Goal: Ask a question: Seek information or help from site administrators or community

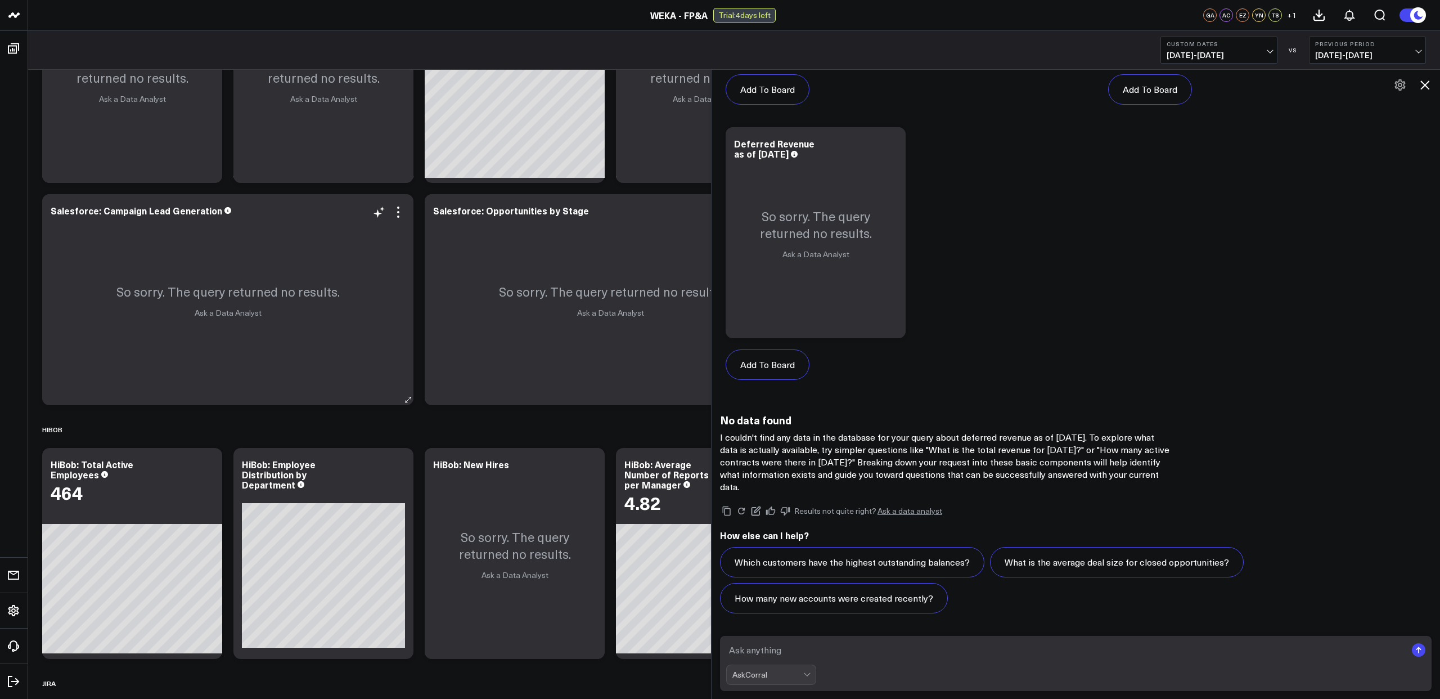
scroll to position [136, 0]
type textarea "how many employees we have under Finance"
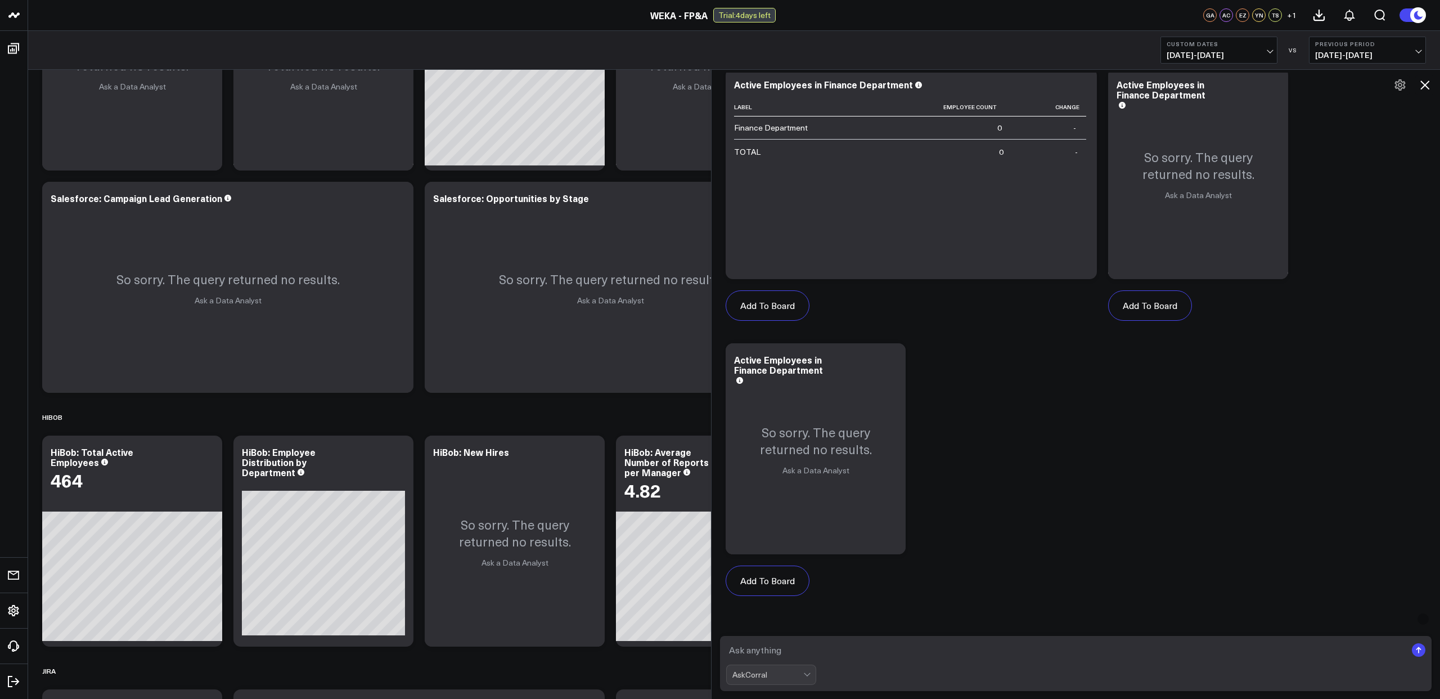
scroll to position [4692, 0]
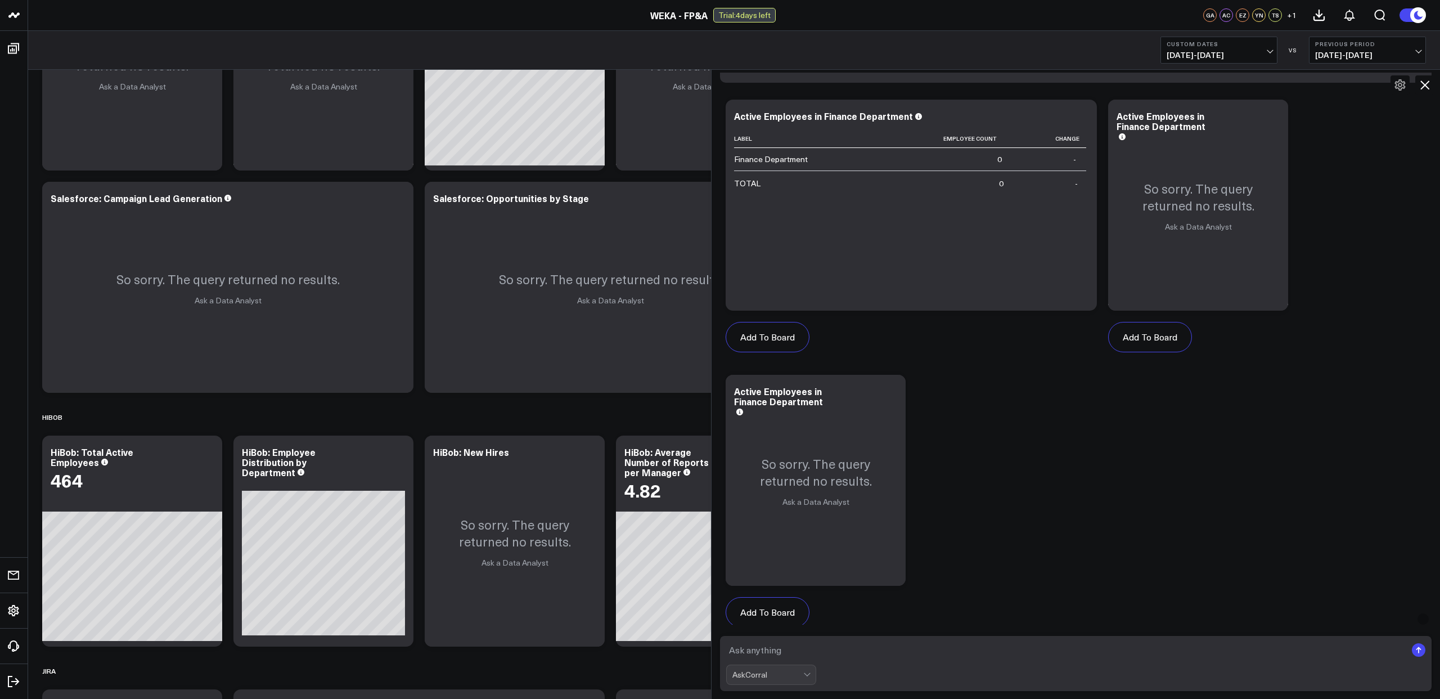
click at [1032, 650] on textarea at bounding box center [1066, 650] width 680 height 20
type textarea "what is the average salary"
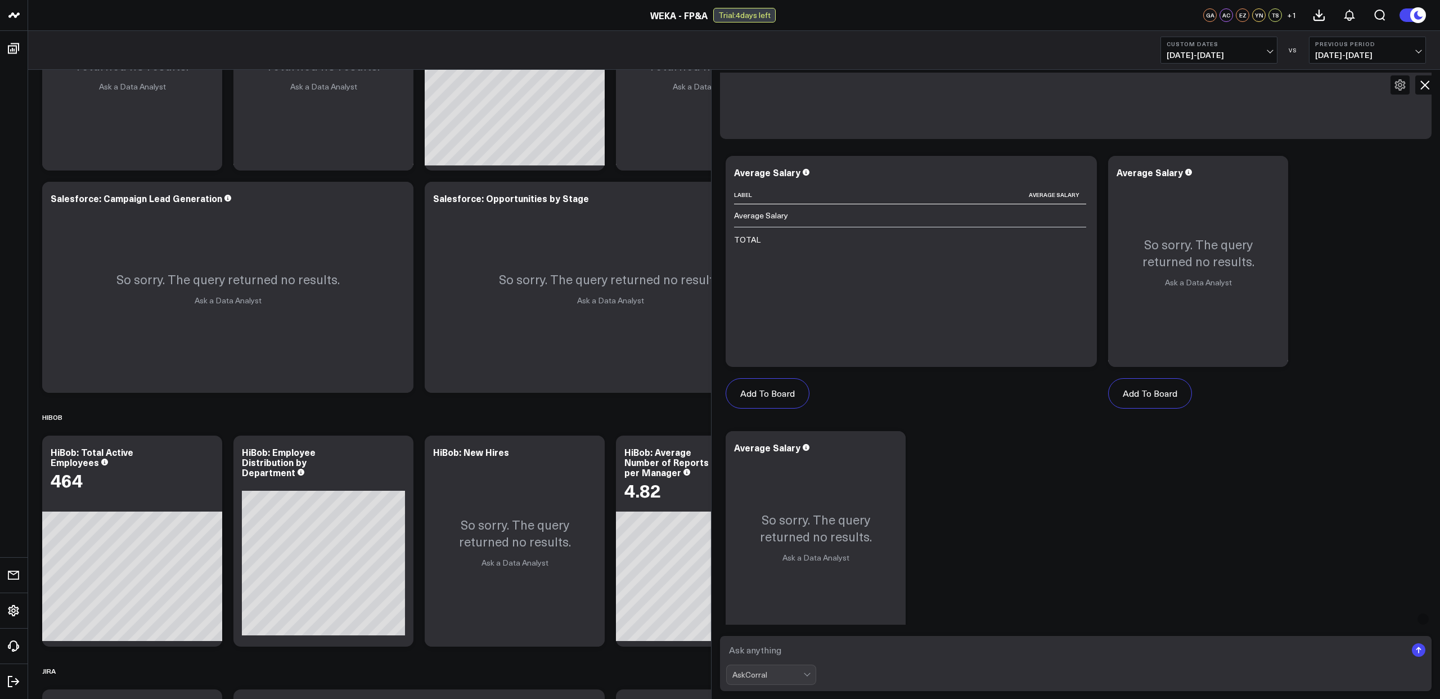
scroll to position [5925, 0]
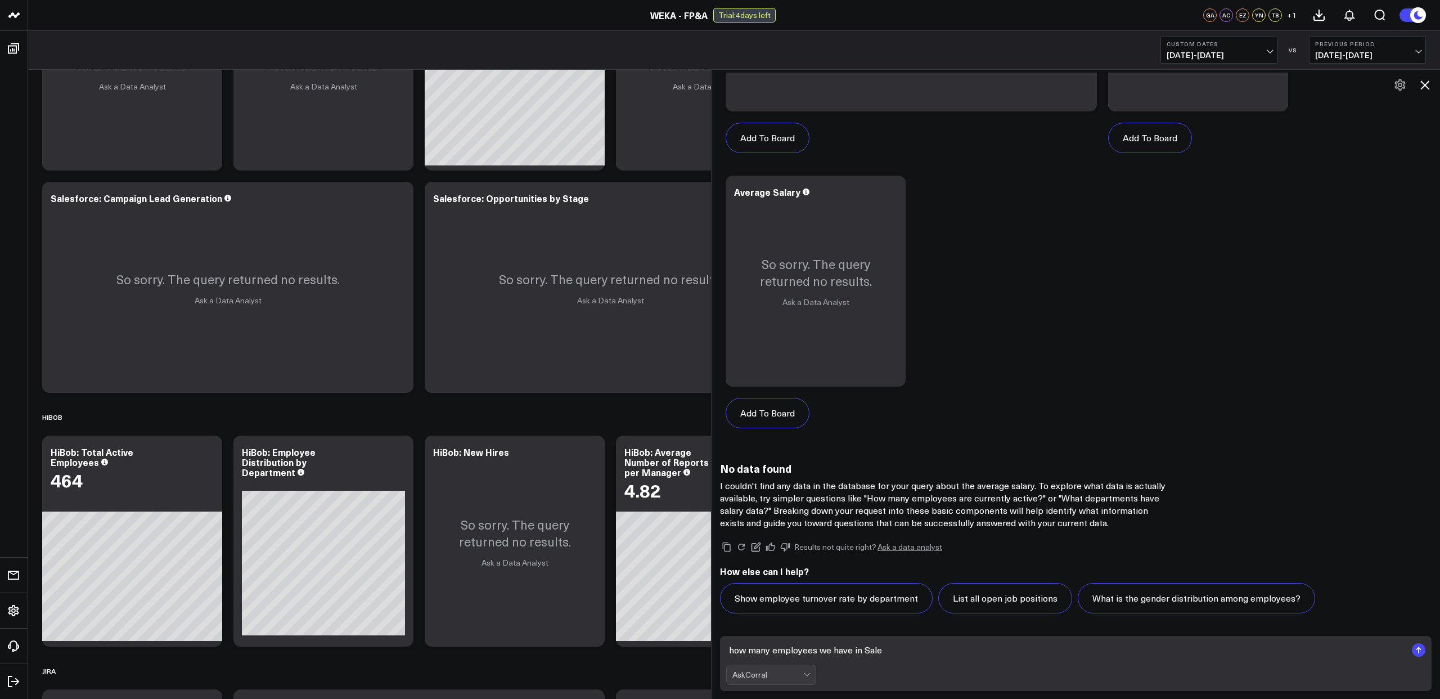
type textarea "how many employees we have in Sales"
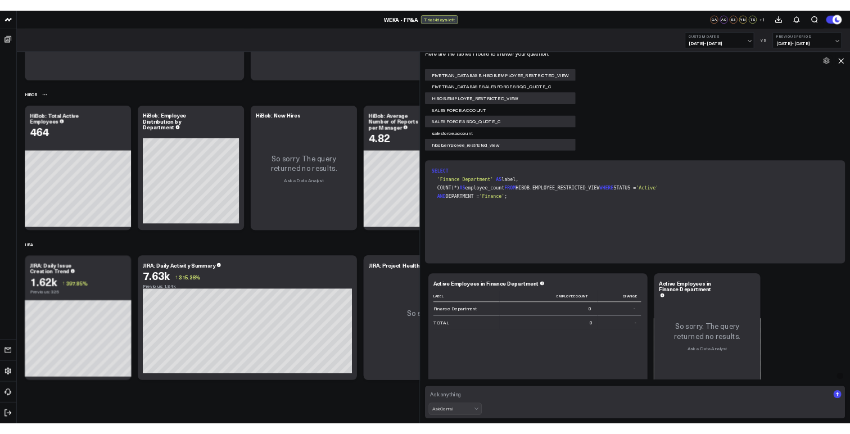
scroll to position [4333, 0]
